Goal: Find specific page/section: Find specific page/section

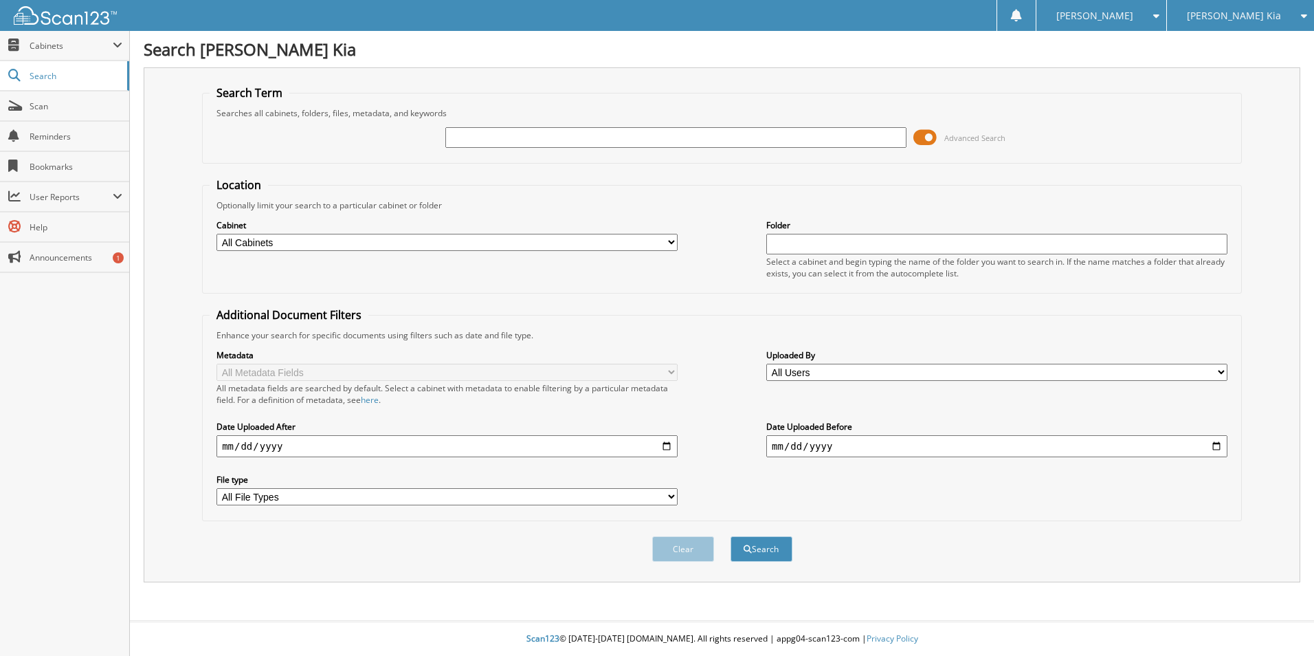
click at [574, 144] on input "text" at bounding box center [675, 137] width 461 height 21
type input "514984"
click at [731, 536] on button "Search" at bounding box center [762, 548] width 62 height 25
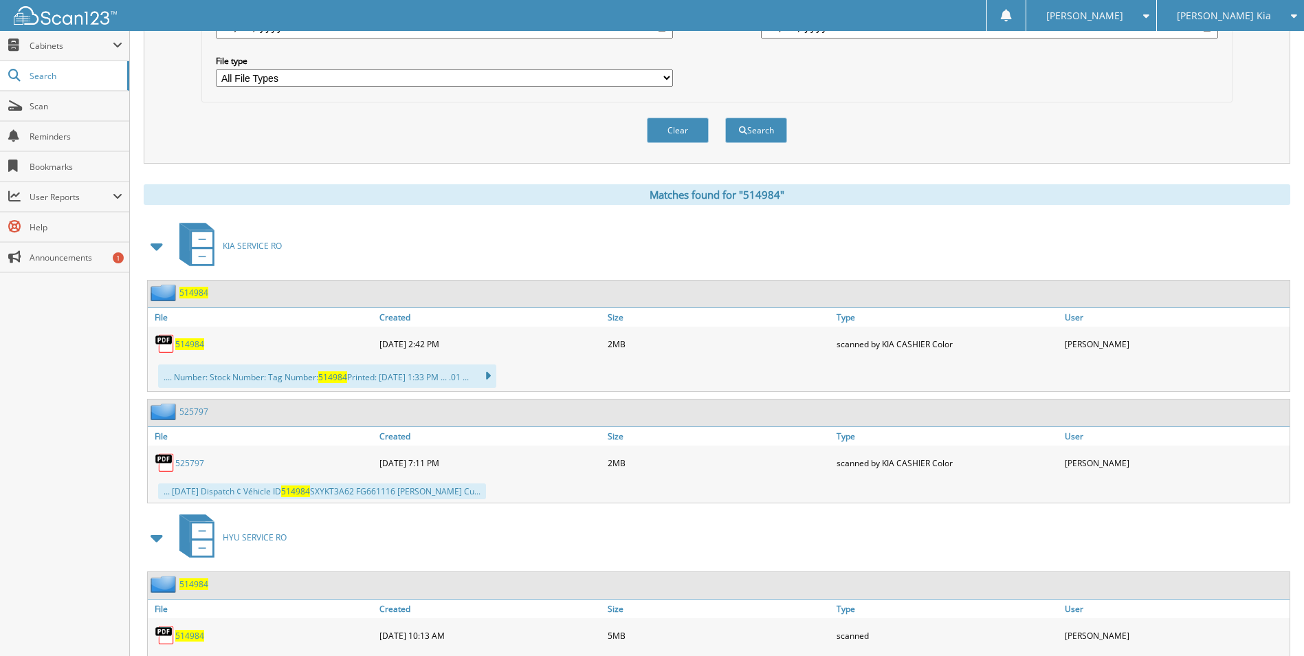
scroll to position [206, 0]
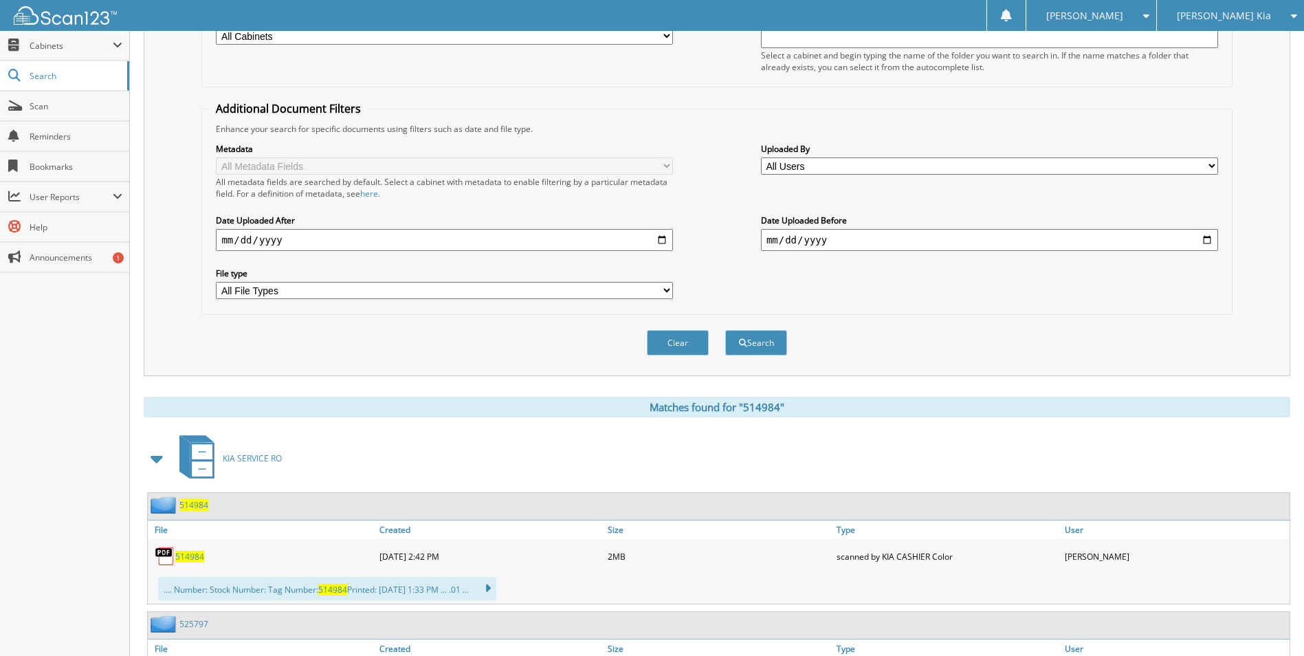
drag, startPoint x: 1228, startPoint y: 36, endPoint x: 1237, endPoint y: 24, distance: 15.1
click at [1234, 27] on body "[PERSON_NAME] Settings Logout [PERSON_NAME] Kia [PERSON_NAME] Chrysler Jeep Inc…" at bounding box center [652, 567] width 1304 height 1546
click at [1250, 194] on div "Search Term Searches all cabinets, folders, files, metadata, and keywords 51498…" at bounding box center [717, 118] width 1147 height 515
drag, startPoint x: 1250, startPoint y: 194, endPoint x: 1248, endPoint y: 12, distance: 181.5
click at [1253, 1] on div "[PERSON_NAME] Kia" at bounding box center [1230, 15] width 133 height 31
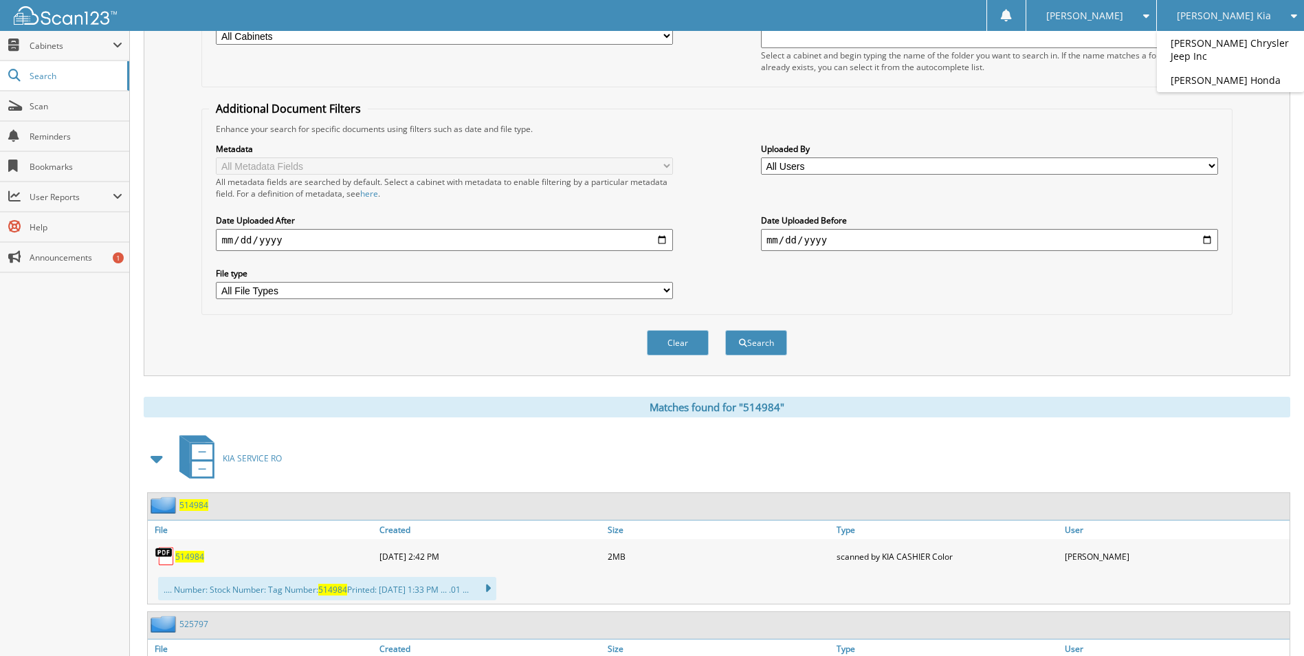
click at [1248, 12] on div "[PERSON_NAME] Kia" at bounding box center [1230, 15] width 133 height 31
click at [1250, 14] on div "[PERSON_NAME] Kia" at bounding box center [1230, 15] width 133 height 31
click at [1238, 43] on link "[PERSON_NAME] Chrysler Jeep Inc" at bounding box center [1230, 49] width 147 height 37
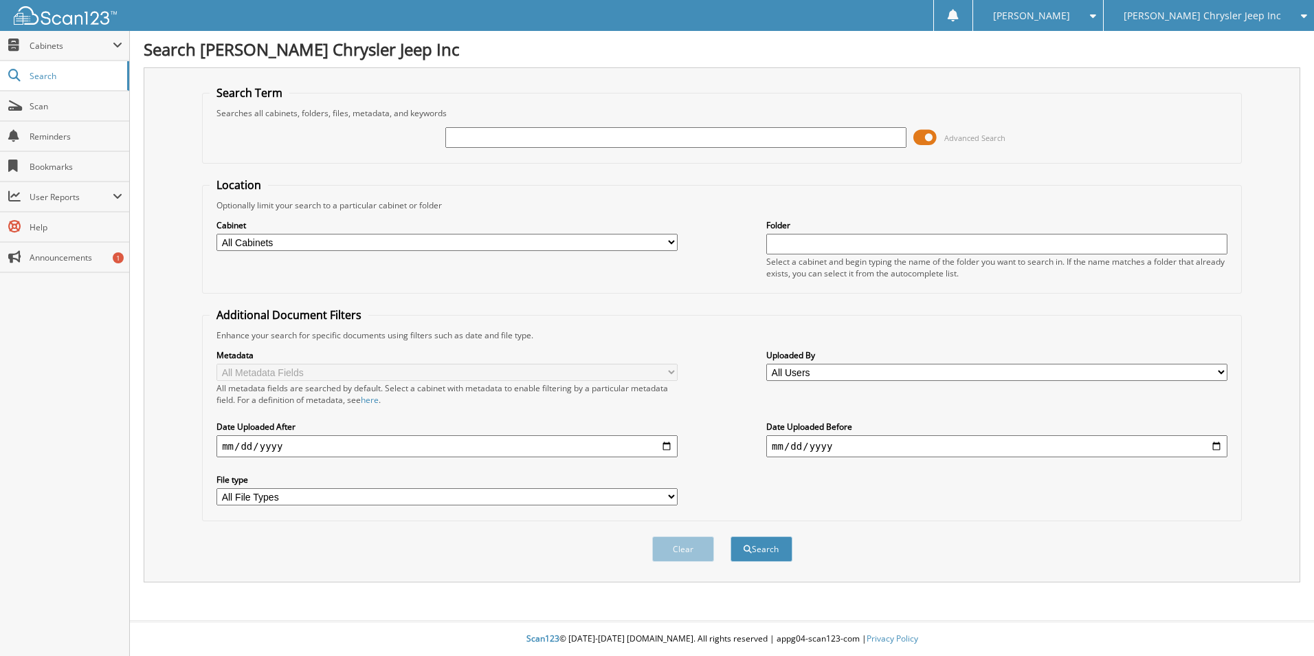
click at [571, 141] on input "text" at bounding box center [675, 137] width 461 height 21
type input "540427"
click at [731, 536] on button "Search" at bounding box center [762, 548] width 62 height 25
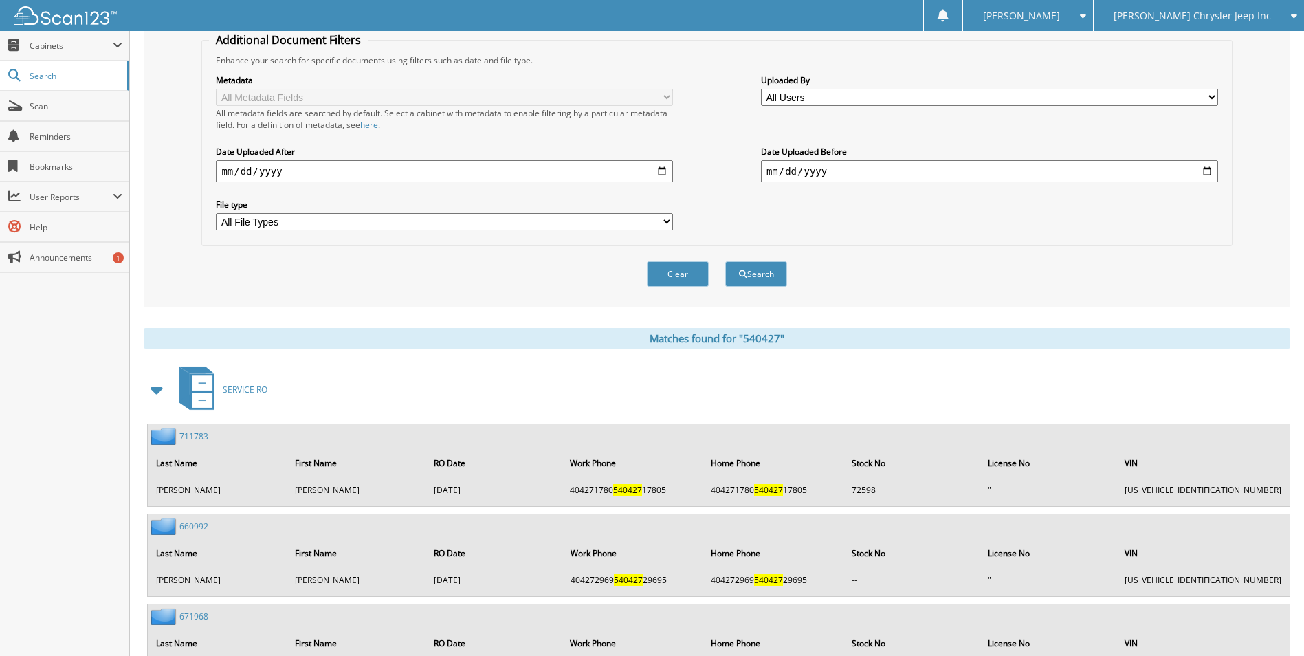
click at [159, 386] on span at bounding box center [157, 389] width 19 height 25
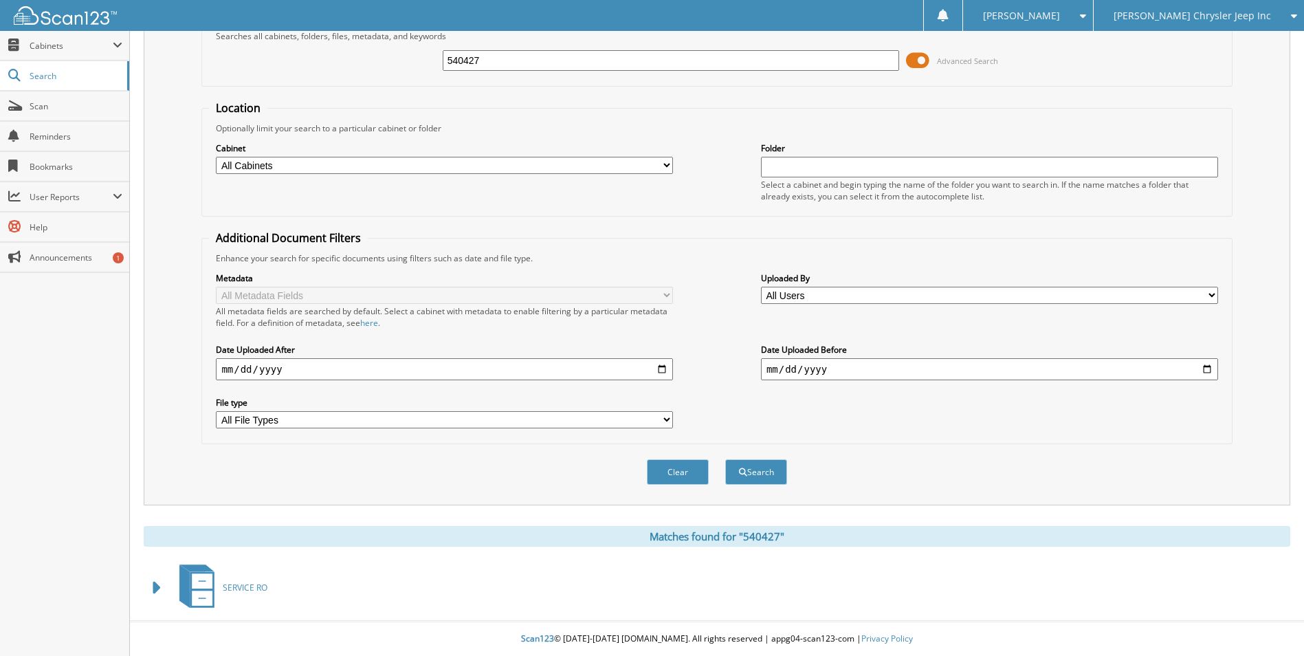
click at [100, 543] on div "Close Cabinets This Company All Companies Email Addresses" at bounding box center [65, 343] width 130 height 625
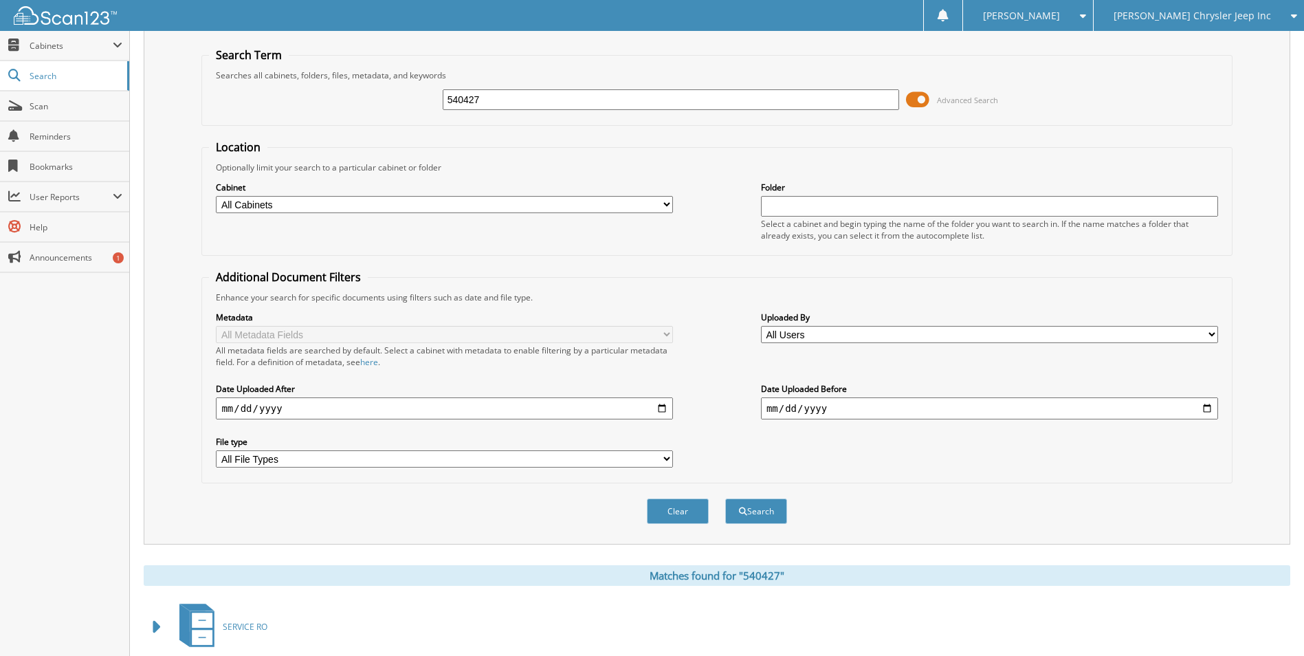
scroll to position [0, 0]
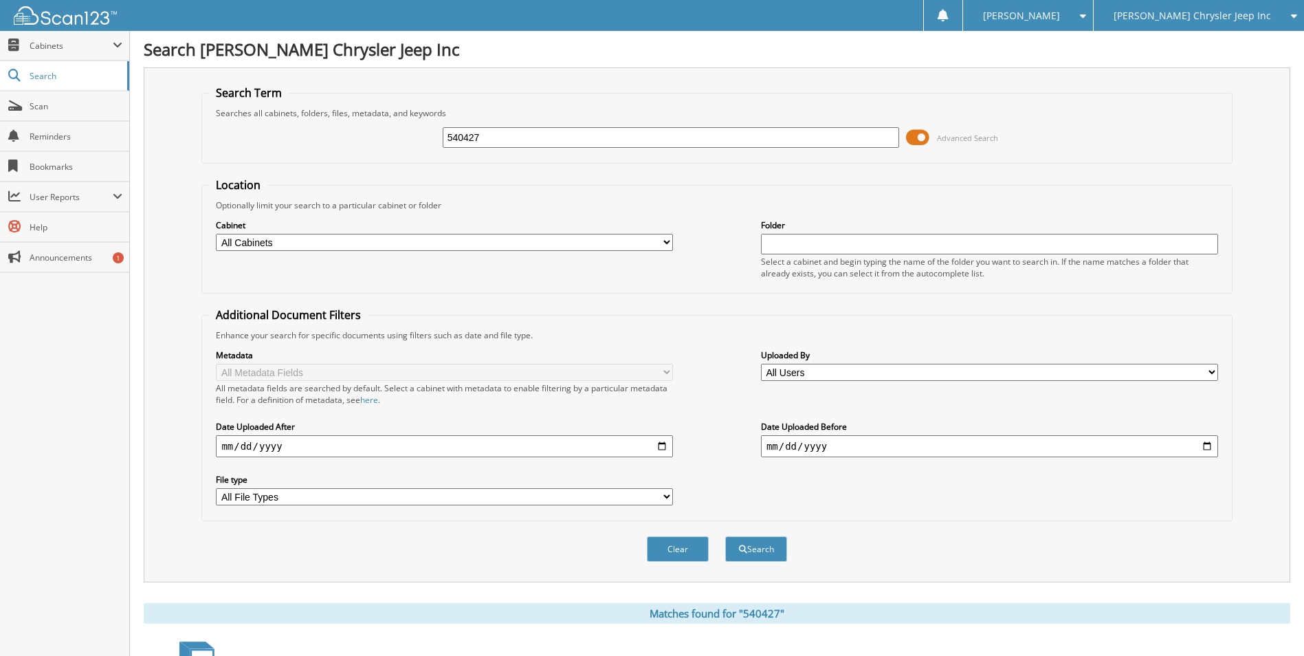
click at [524, 141] on input "540427" at bounding box center [671, 137] width 457 height 21
click at [725, 536] on button "Search" at bounding box center [756, 548] width 62 height 25
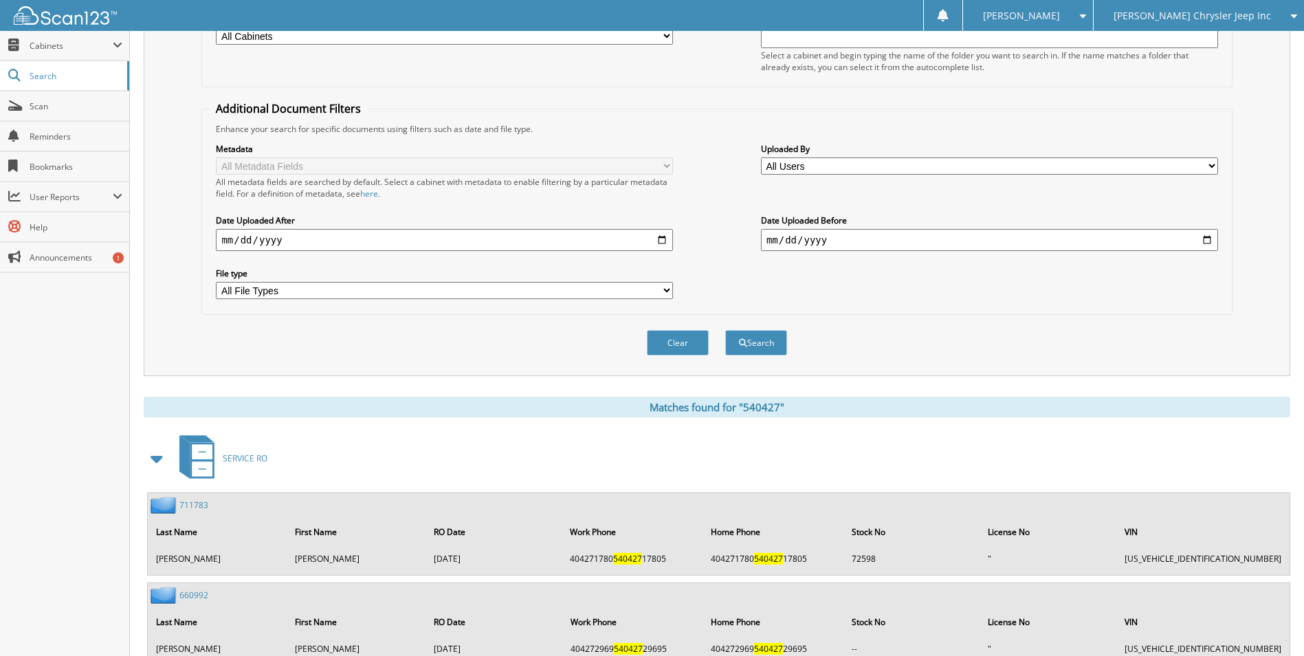
scroll to position [481, 0]
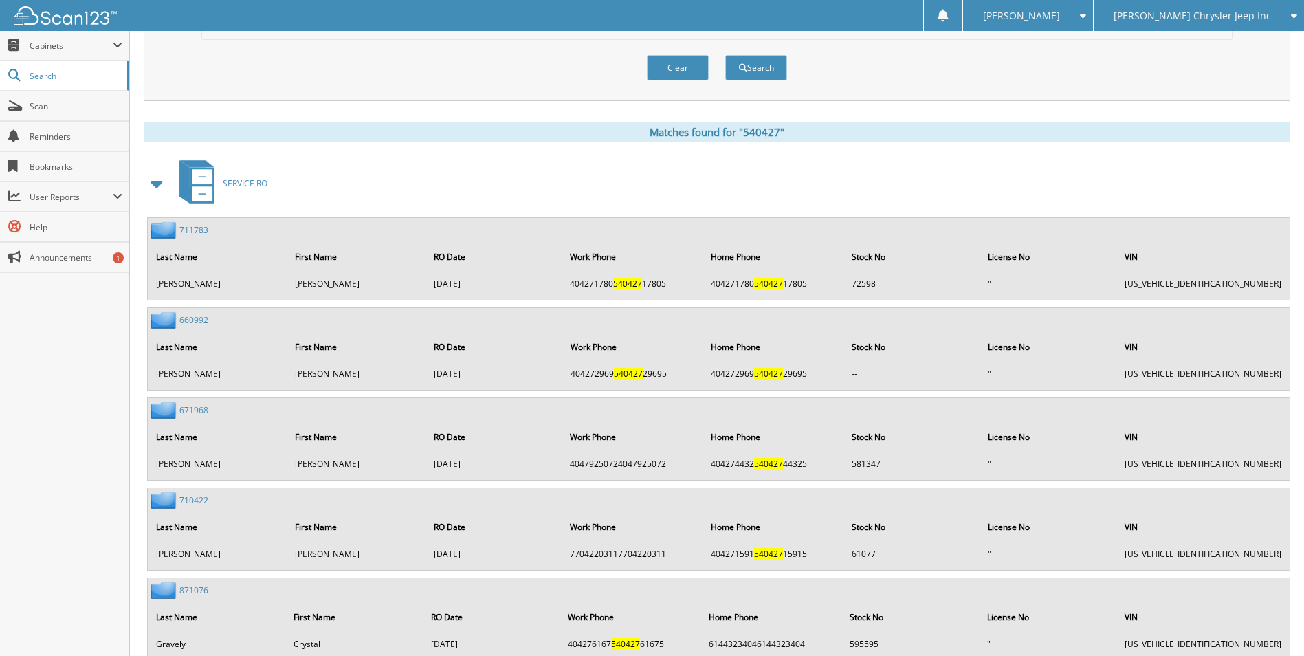
click at [157, 184] on span at bounding box center [157, 183] width 19 height 25
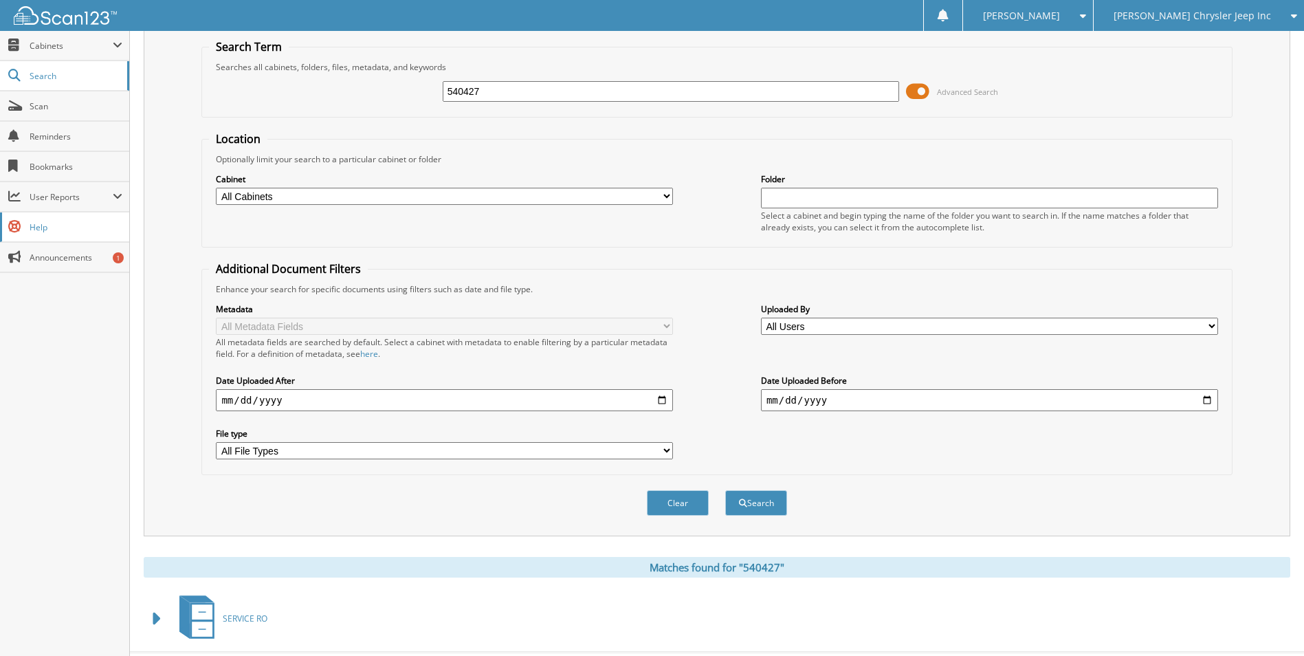
scroll to position [0, 0]
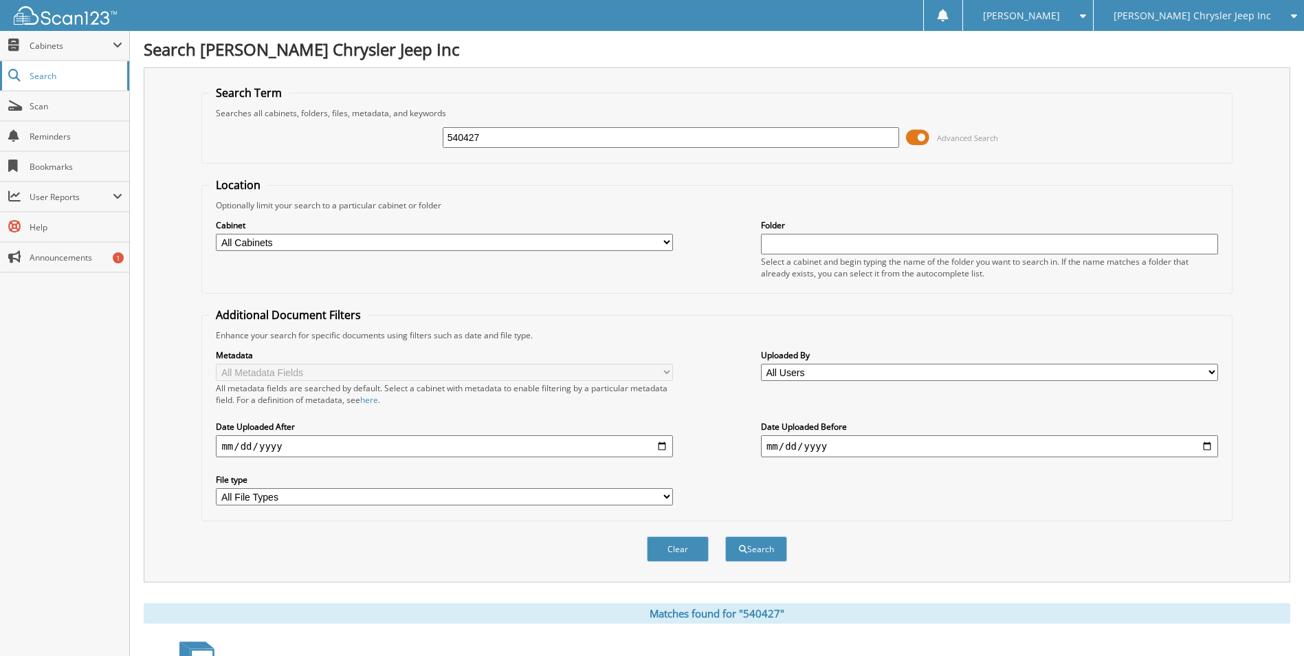
click at [37, 70] on span "Search" at bounding box center [75, 76] width 91 height 12
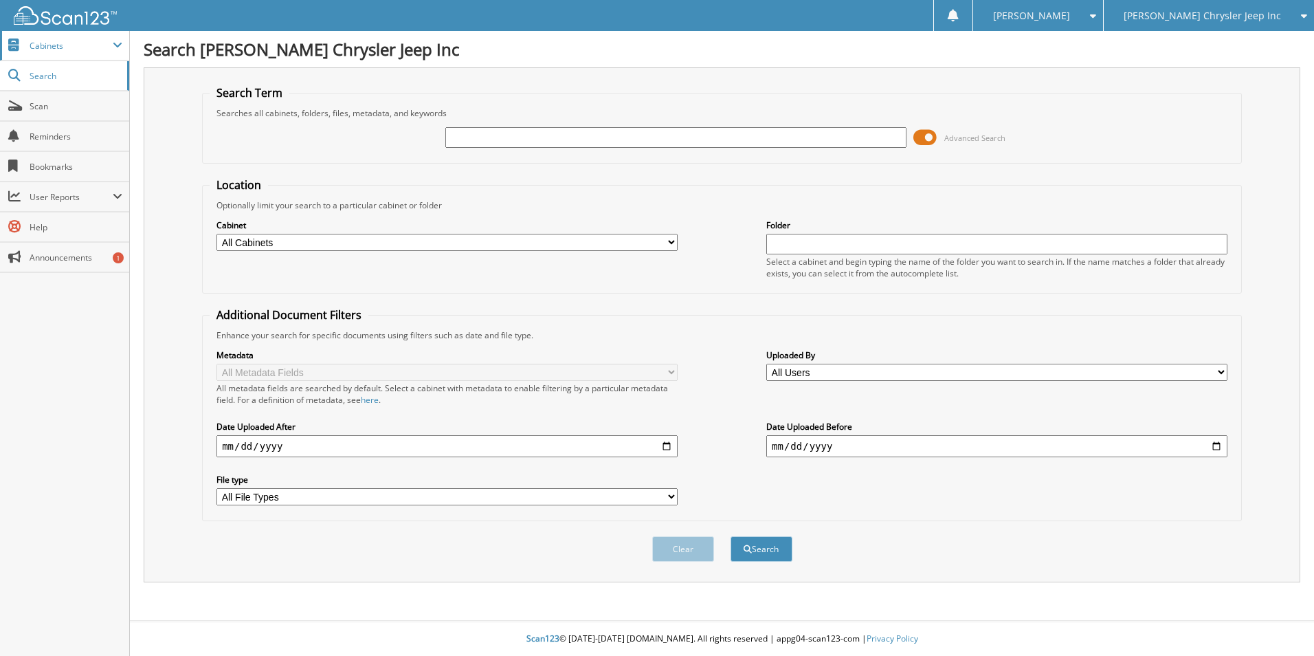
click at [71, 43] on span "Cabinets" at bounding box center [71, 46] width 83 height 12
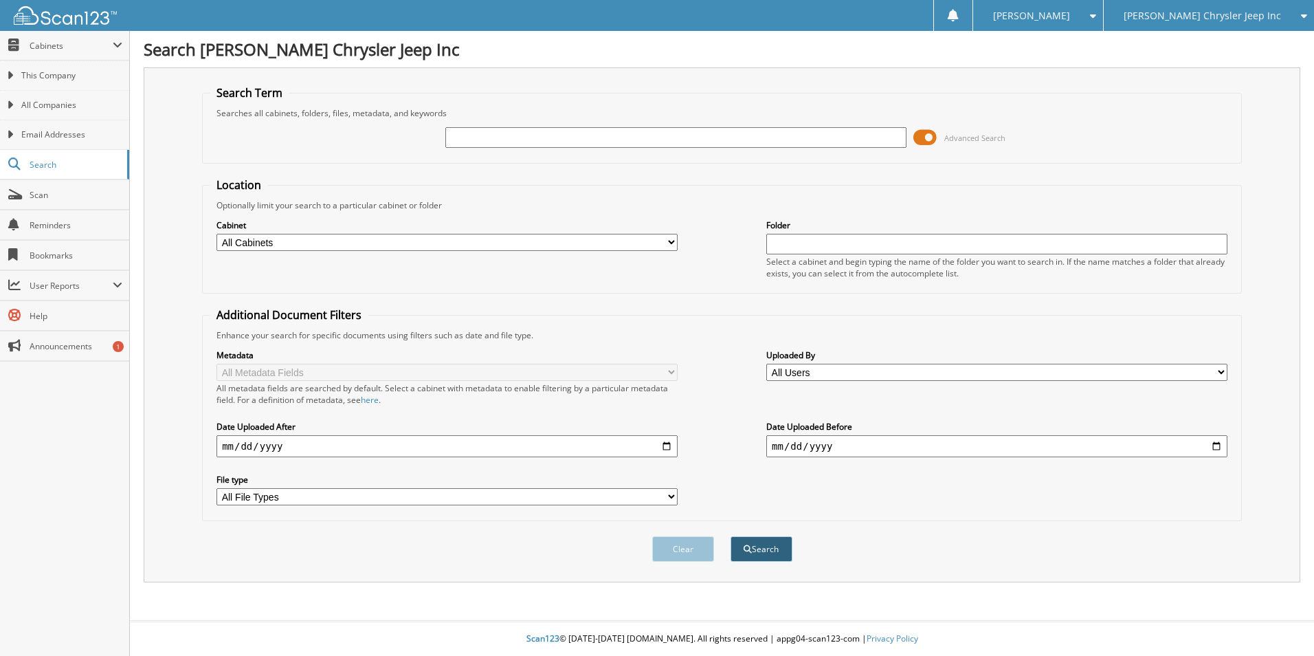
click at [763, 556] on button "Search" at bounding box center [762, 548] width 62 height 25
click at [528, 145] on input "text" at bounding box center [675, 137] width 461 height 21
type input "539659"
click at [731, 536] on button "Search" at bounding box center [762, 548] width 62 height 25
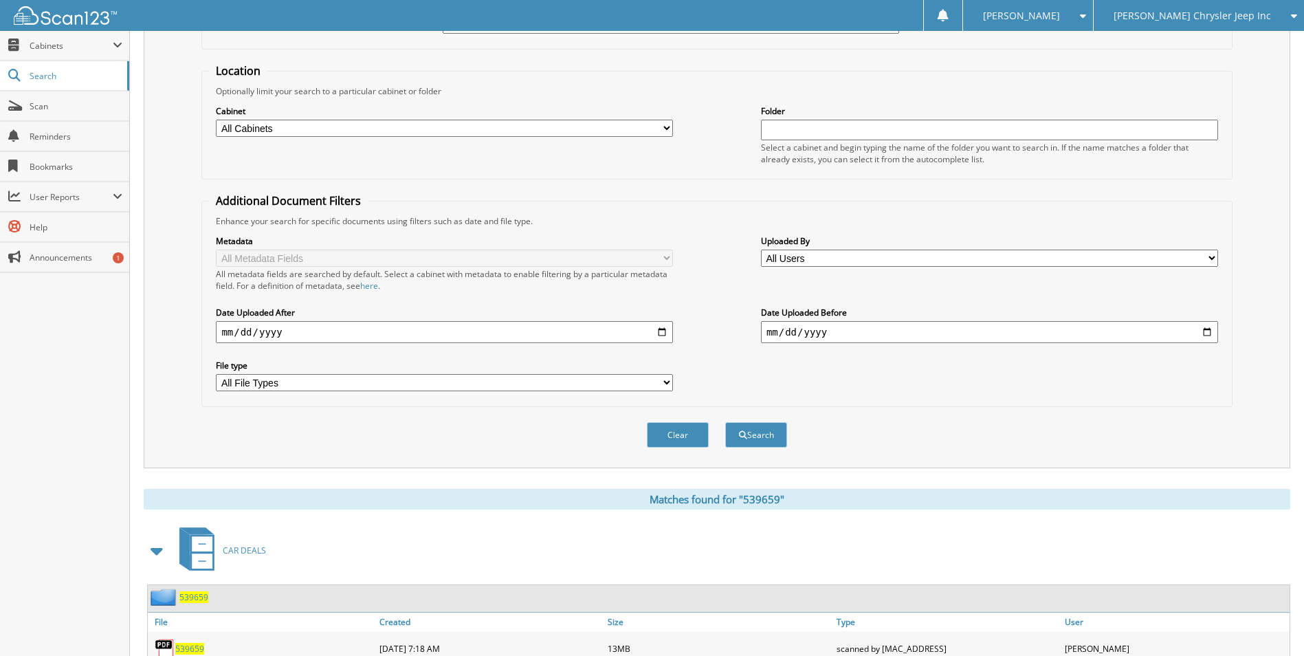
scroll to position [275, 0]
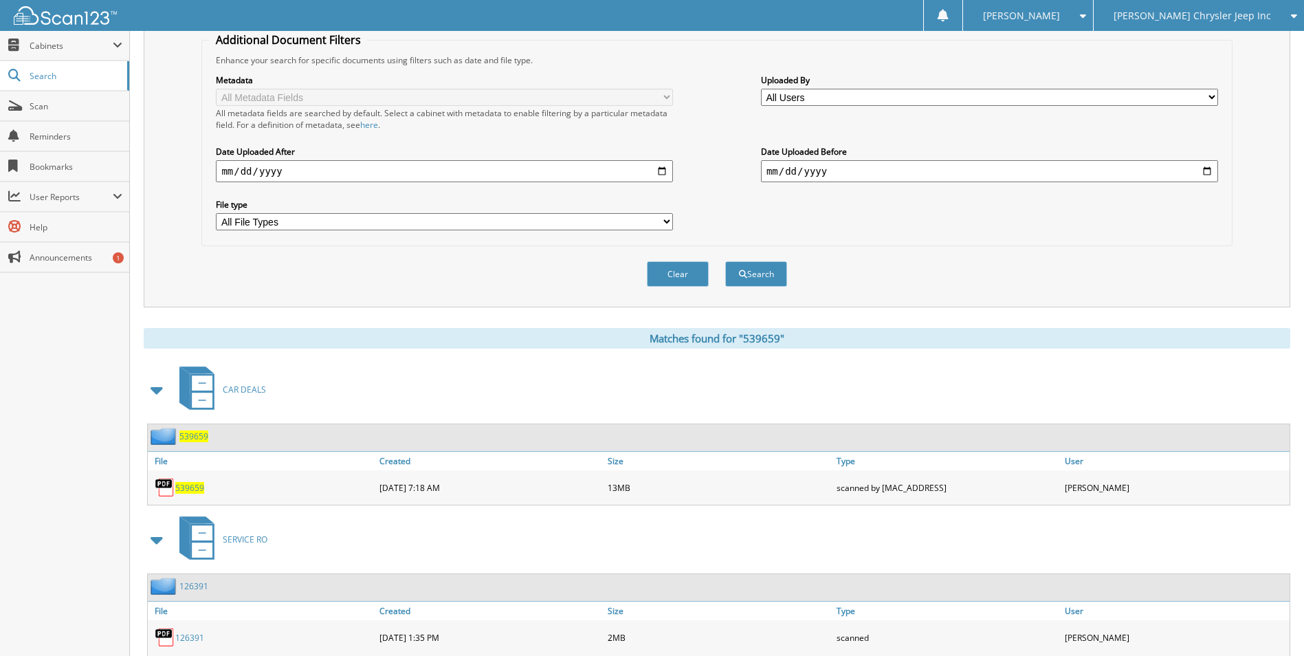
click at [187, 437] on span "539659" at bounding box center [193, 436] width 29 height 12
